Goal: Check status: Check status

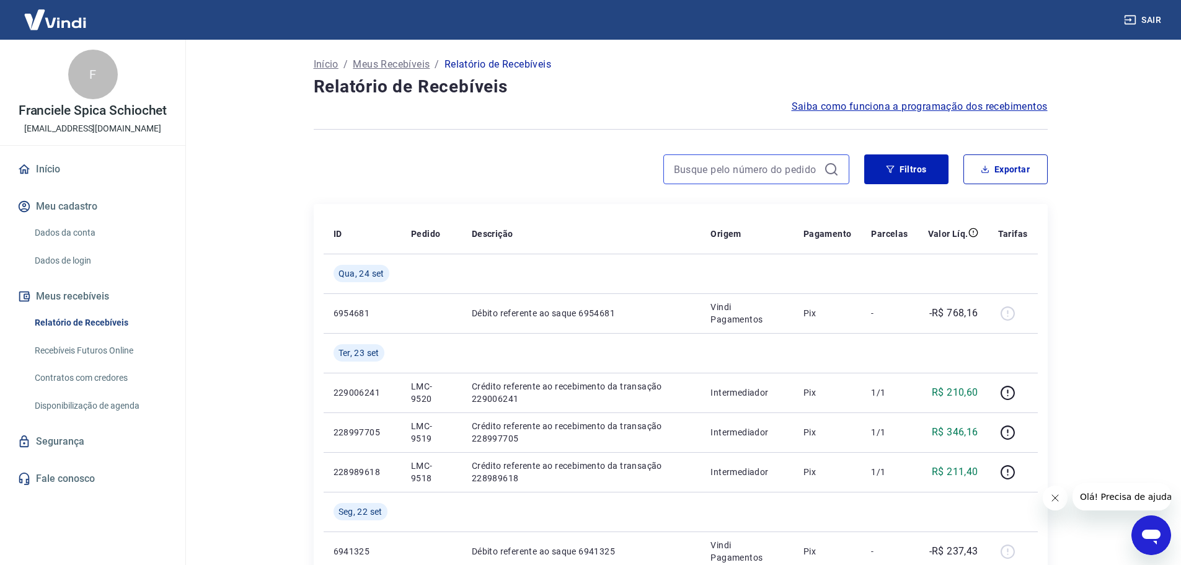
drag, startPoint x: 755, startPoint y: 174, endPoint x: 767, endPoint y: 170, distance: 12.9
click at [755, 173] on input at bounding box center [746, 169] width 145 height 19
paste input "9402"
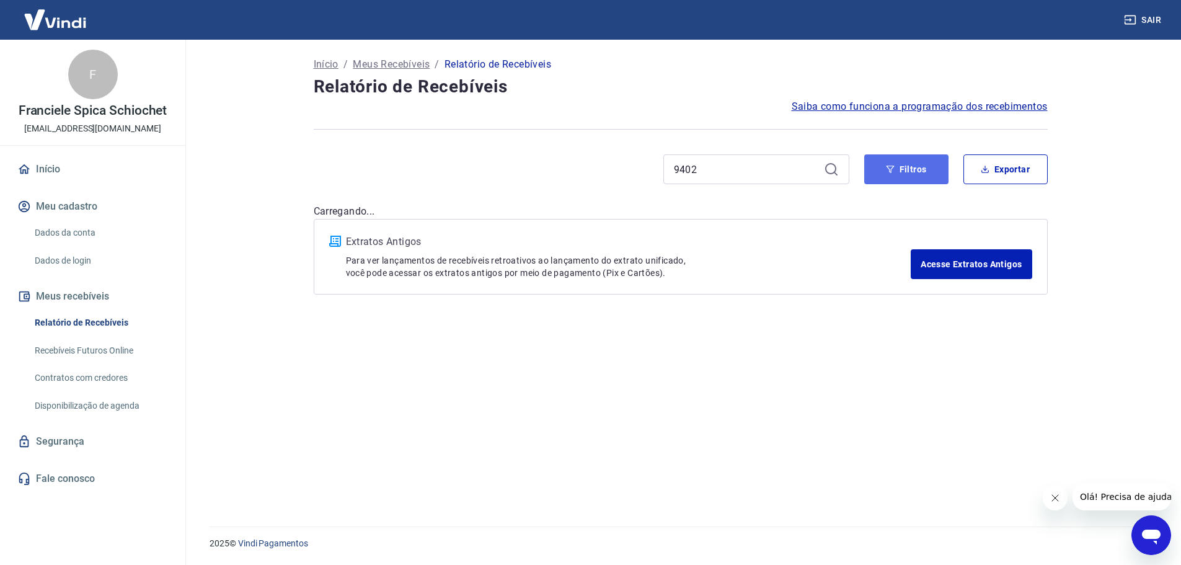
click at [875, 165] on button "Filtros" at bounding box center [906, 169] width 84 height 30
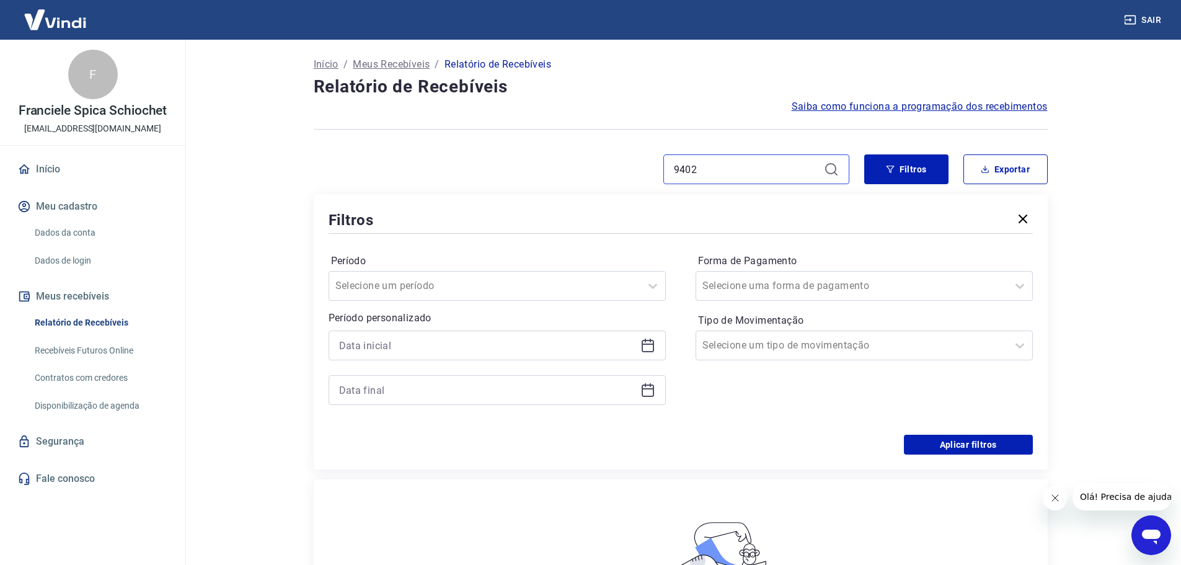
click at [711, 173] on input "9402" at bounding box center [746, 169] width 145 height 19
click at [705, 172] on input "9403" at bounding box center [746, 169] width 145 height 19
type input "9465"
click at [672, 172] on div "9465" at bounding box center [756, 169] width 186 height 30
click at [676, 172] on input "9465" at bounding box center [746, 169] width 145 height 19
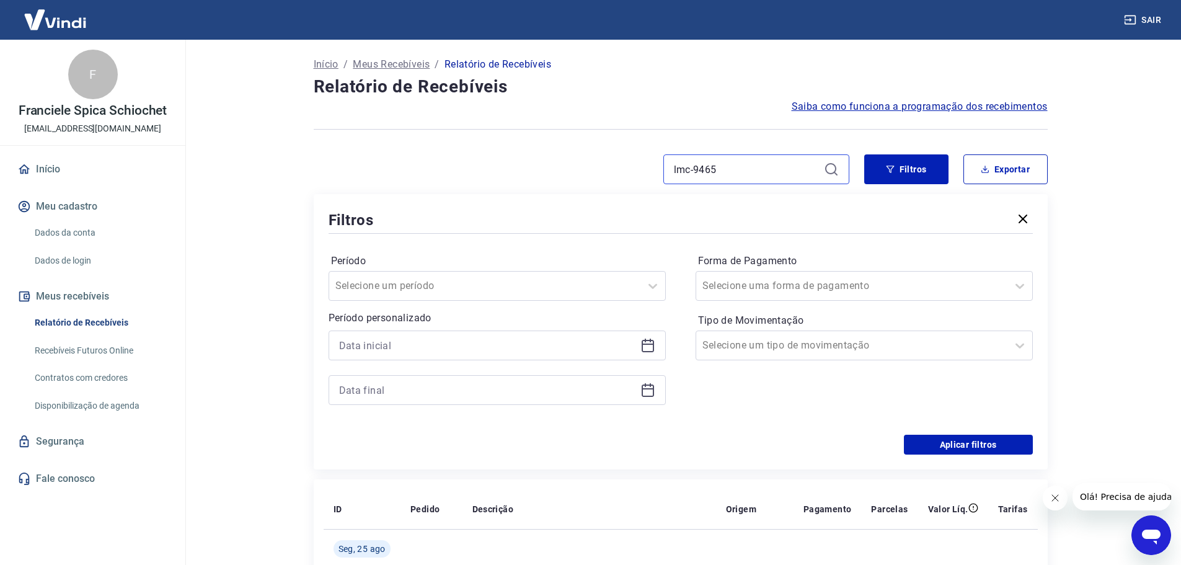
click at [751, 167] on input "lmc-9465" at bounding box center [746, 169] width 145 height 19
type input "lmc-9402"
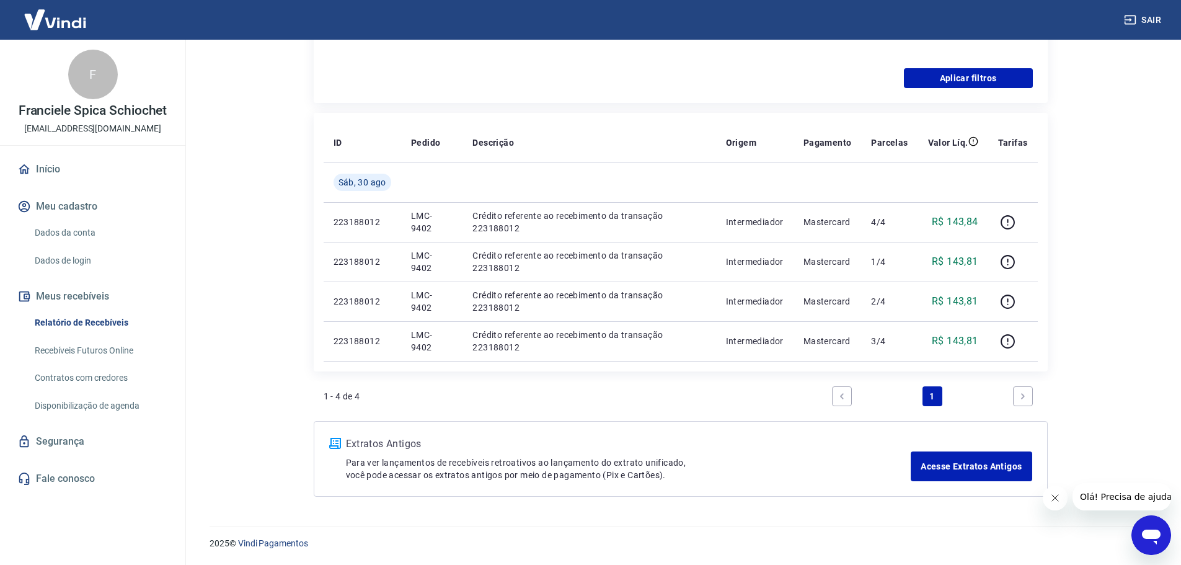
scroll to position [304, 0]
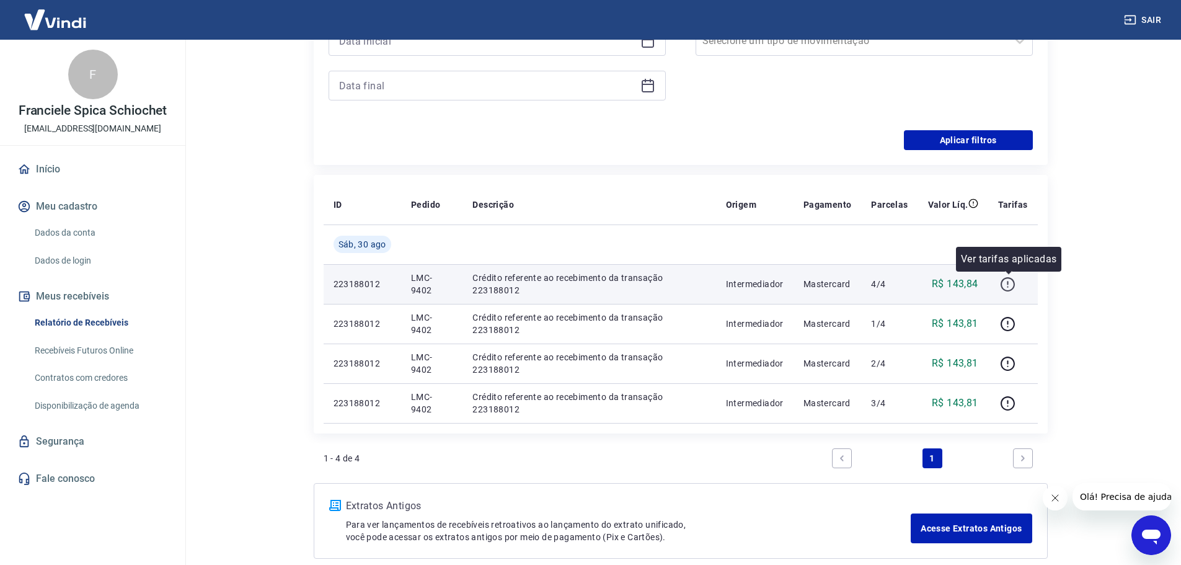
click at [1009, 283] on icon "button" at bounding box center [1008, 283] width 1 height 4
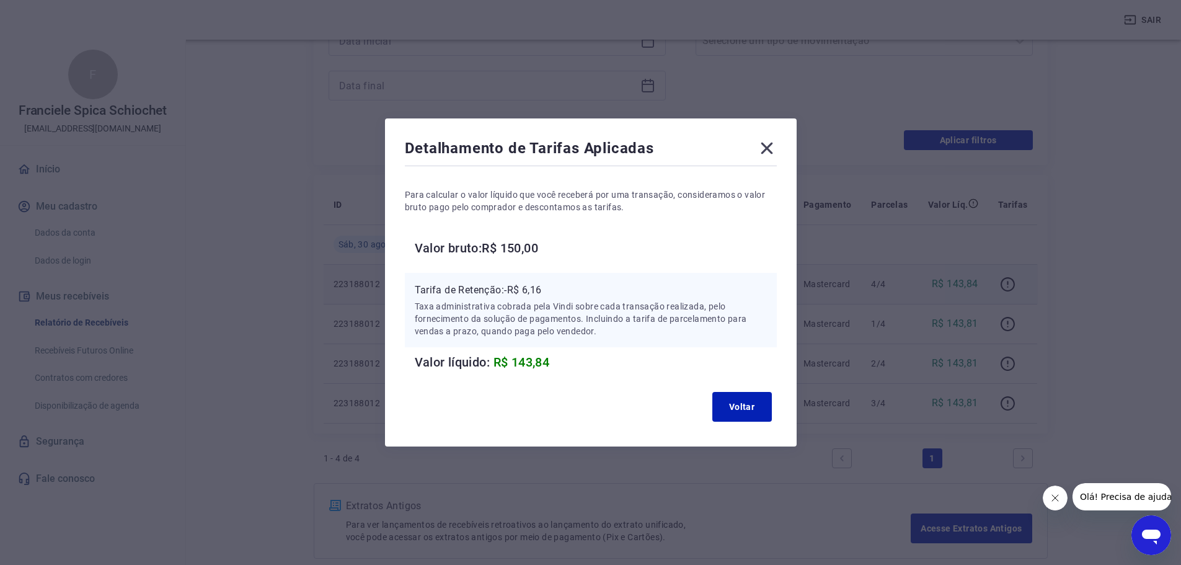
click at [771, 140] on icon at bounding box center [767, 148] width 20 height 20
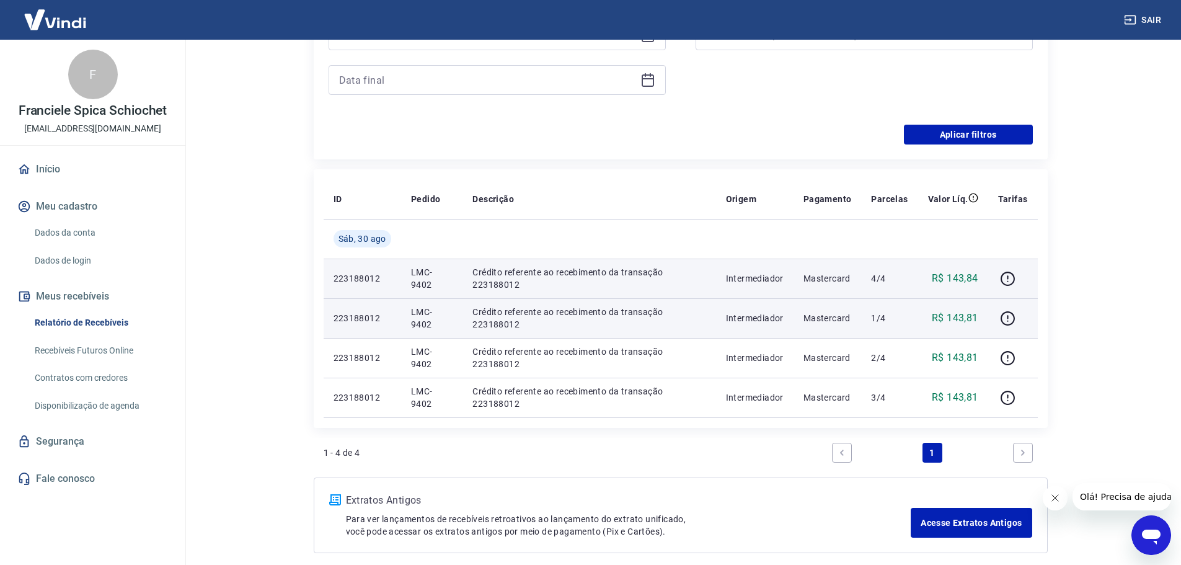
scroll to position [0, 0]
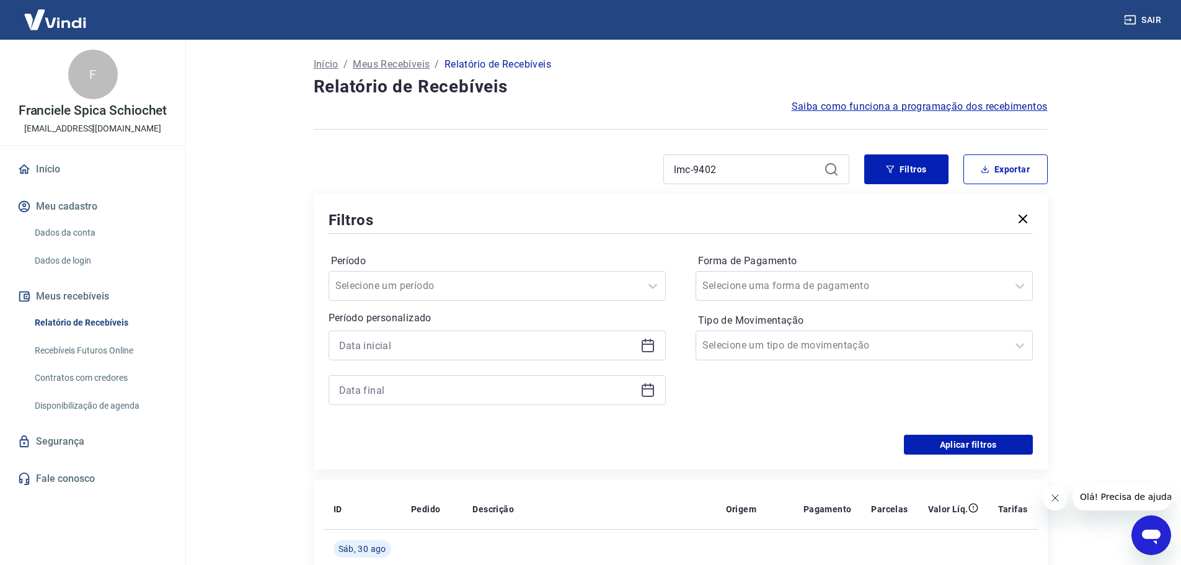
click at [107, 352] on link "Recebíveis Futuros Online" at bounding box center [100, 350] width 141 height 25
